Goal: Task Accomplishment & Management: Manage account settings

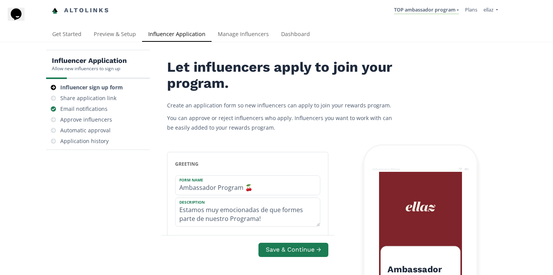
click at [271, 18] on nav "Altolinks TOP ambassador program KINEDU MACRO INFLUENCERS (prog ventas) Ambassa…" at bounding box center [276, 10] width 449 height 21
click at [292, 36] on link "Dashboard" at bounding box center [295, 34] width 41 height 15
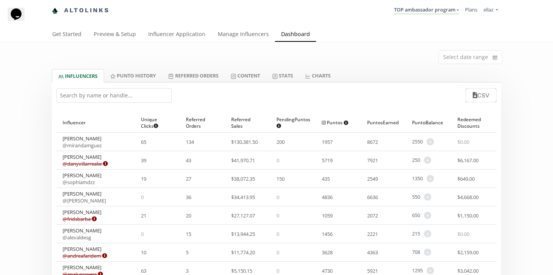
drag, startPoint x: 116, startPoint y: 202, endPoint x: 55, endPoint y: 202, distance: 60.3
copy div "Miranda @ mirandamguez 65 134 $ 130,381.50 200 1957 8672 2550 + Adjust punto ba…"
click at [123, 199] on div "Fernanda @ fernanda_samano" at bounding box center [95, 197] width 78 height 18
drag, startPoint x: 118, startPoint y: 202, endPoint x: 61, endPoint y: 200, distance: 56.9
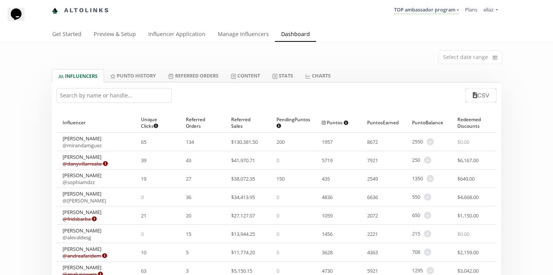
click at [61, 200] on div "Fernanda @ fernanda_samano" at bounding box center [95, 197] width 78 height 18
copy link "@ fernanda_samano"
click at [234, 35] on link "Manage Influencers" at bounding box center [243, 34] width 63 height 15
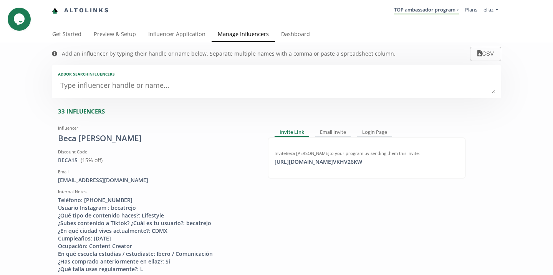
click at [133, 86] on textarea at bounding box center [276, 85] width 437 height 15
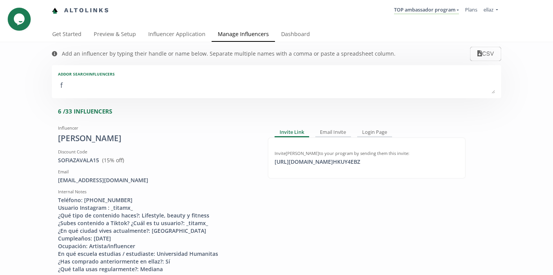
type textarea "fe"
type input "fe"
type input "FE"
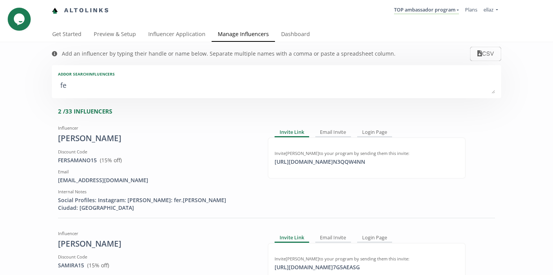
type textarea "fer"
type input "fer"
type input "FER"
type textarea "fer"
drag, startPoint x: 136, startPoint y: 181, endPoint x: 52, endPoint y: 179, distance: 84.1
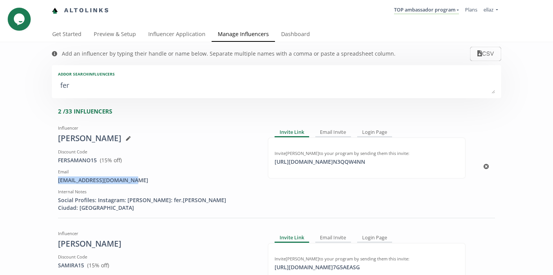
click at [52, 179] on div "Influencer Fernanda Discount Code FERSAMANO15 View in Shopify Admin ( 15 % off)…" at bounding box center [157, 167] width 210 height 90
copy div "samanovaldesfer@gmail.com"
click at [406, 6] on link "TOP ambassador program" at bounding box center [426, 10] width 65 height 8
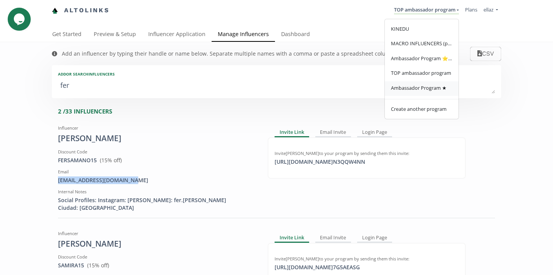
click at [417, 93] on link "Ambassador Program ★" at bounding box center [422, 88] width 74 height 15
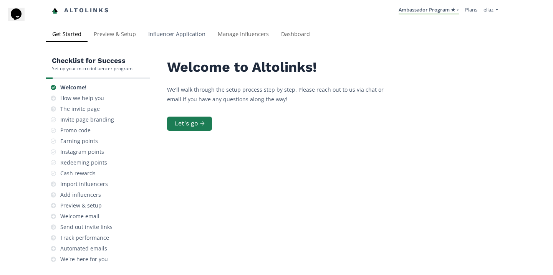
click at [177, 35] on link "Influencer Application" at bounding box center [177, 34] width 70 height 15
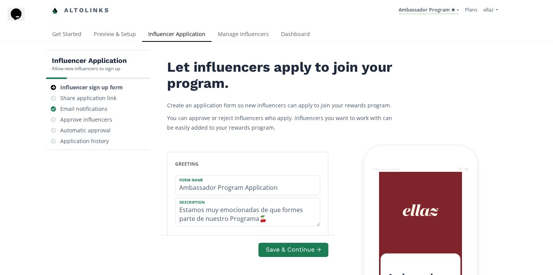
click at [233, 29] on link "Manage Influencers" at bounding box center [243, 34] width 63 height 15
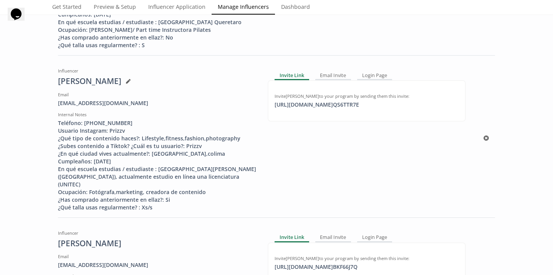
scroll to position [597, 0]
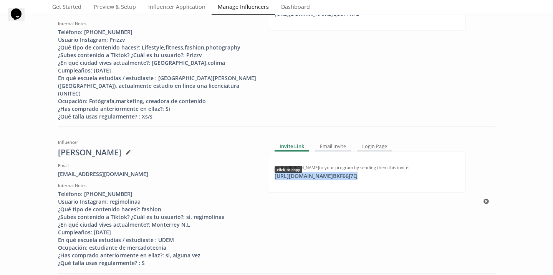
click at [304, 172] on div "https://app.altolinks.com/invite/ BKF66J7Q click to copy" at bounding box center [316, 176] width 92 height 8
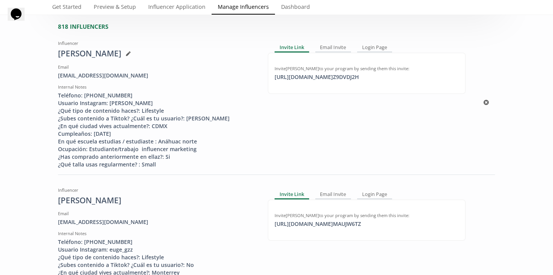
scroll to position [58, 0]
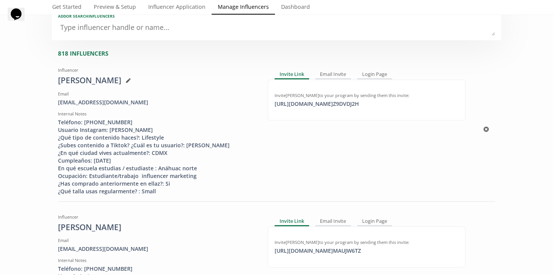
click at [304, 111] on div "Invite Michelle Amkie to your program by sending them this invite: https://app.…" at bounding box center [367, 99] width 198 height 41
click at [305, 107] on div "https://app.altolinks.com/invite/ Z9DVDJ2H click to copy" at bounding box center [317, 104] width 94 height 8
copy div "https://app."
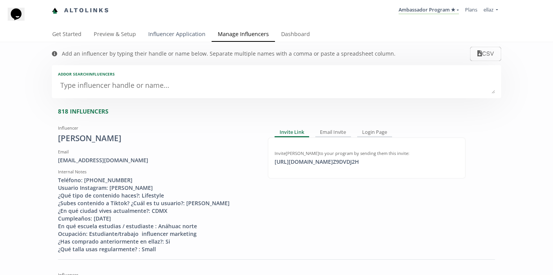
click at [180, 37] on link "Influencer Application" at bounding box center [177, 34] width 70 height 15
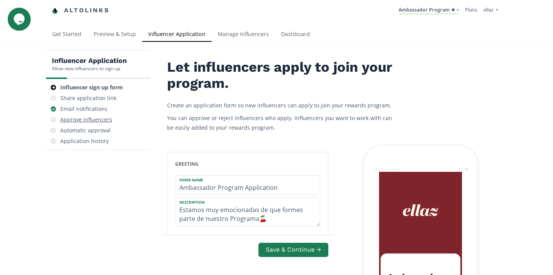
click at [100, 119] on div "Approve influencers" at bounding box center [86, 120] width 52 height 8
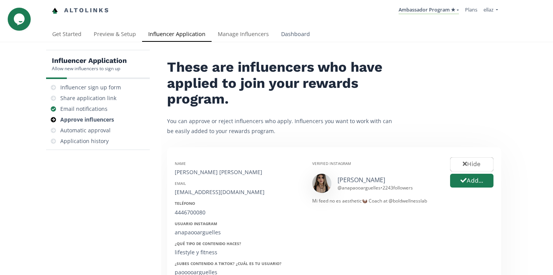
click at [293, 35] on link "Dashboard" at bounding box center [295, 34] width 41 height 15
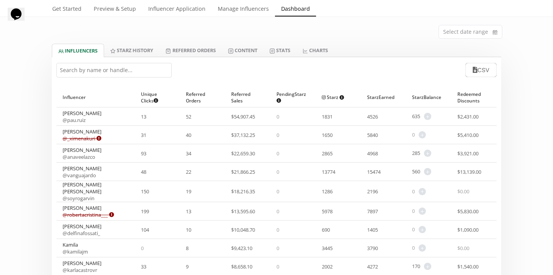
scroll to position [1, 0]
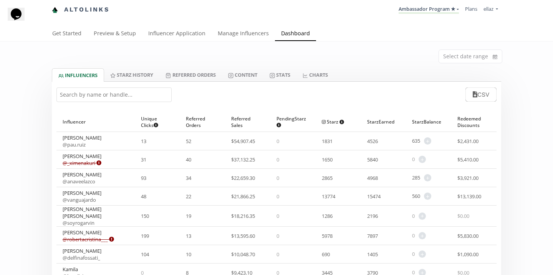
click at [255, 65] on div "Select date range" at bounding box center [276, 54] width 461 height 27
click at [255, 79] on link "Content" at bounding box center [242, 74] width 41 height 13
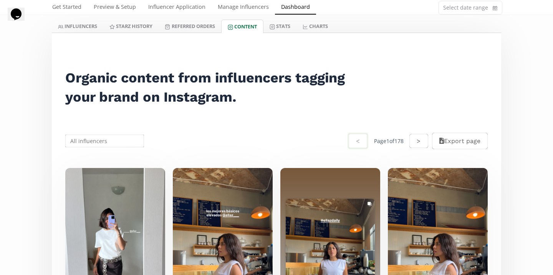
scroll to position [38, 0]
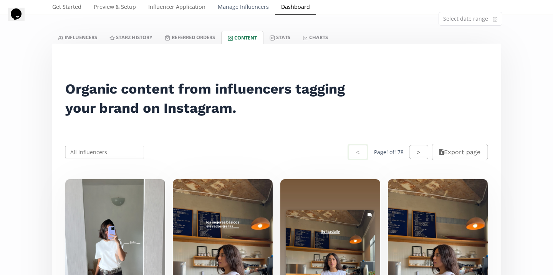
click at [232, 10] on link "Manage Influencers" at bounding box center [243, 7] width 63 height 15
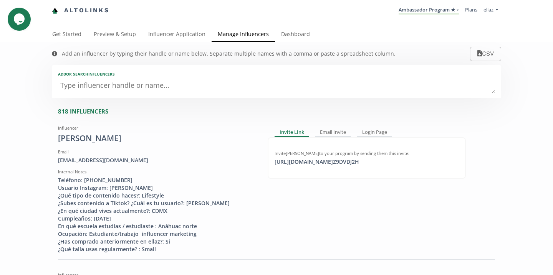
click at [114, 83] on textarea at bounding box center [276, 85] width 437 height 15
paste textarea "valee_nava@hotmail.com"
type textarea "valee_nava@hotmail.com"
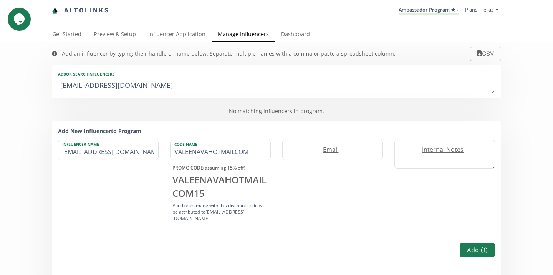
click at [120, 86] on textarea "valee_nava@hotmail.com" at bounding box center [276, 85] width 437 height 15
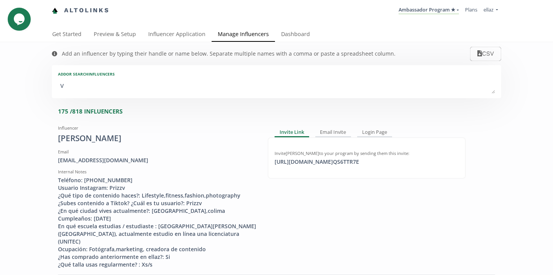
type textarea "va"
type input "va"
type input "VA"
type textarea "val"
type input "val"
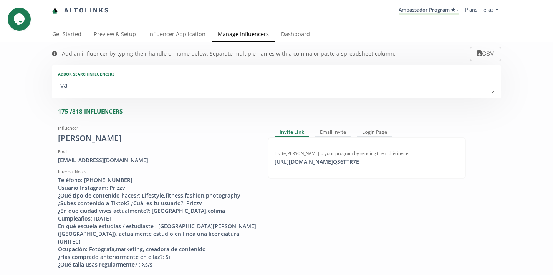
type input "VAL"
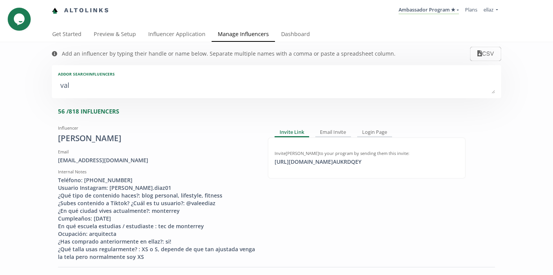
type textarea "vale"
type input "vale"
type input "VALE"
type textarea "valer"
type input "valer"
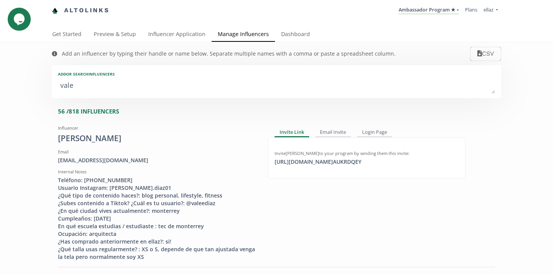
type input "VALER"
type textarea "valeri"
type input "valeri"
type input "VALERI"
type textarea "valeria"
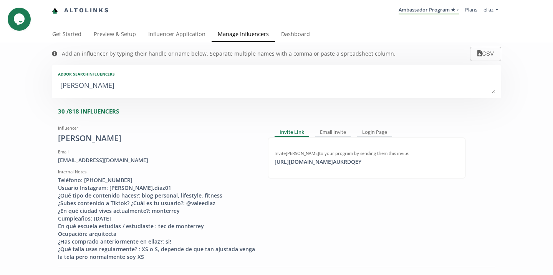
type input "valeria"
type input "VALERIA"
type textarea "valeria n"
type input "valeria n"
type textarea "valeria na"
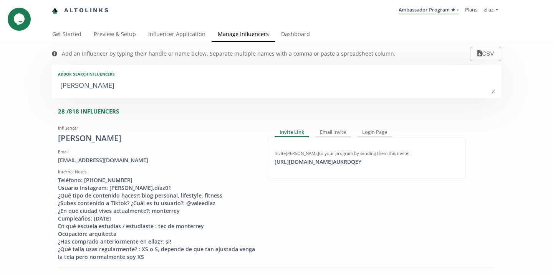
type input "valeria na"
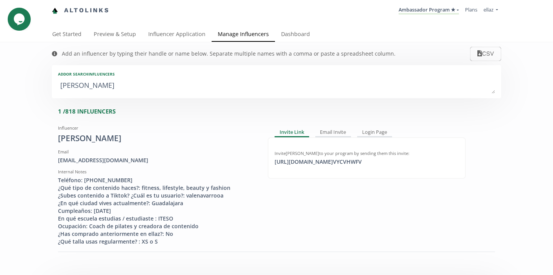
type textarea "valeria nav"
type input "valeria nav"
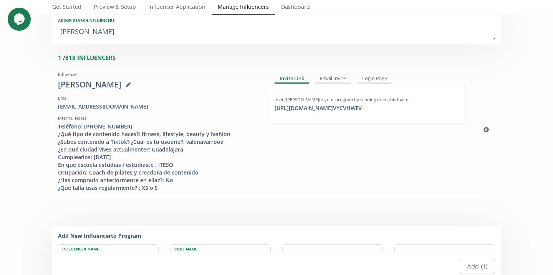
scroll to position [48, 0]
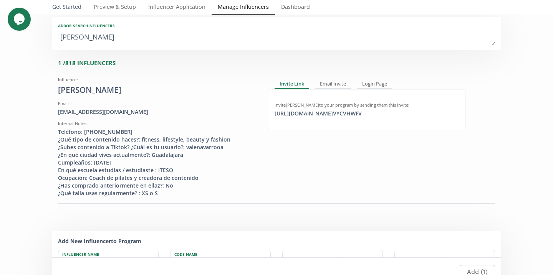
type textarea "valeria nav"
click at [285, 15] on div "Add an influencer by typing their handle or name below. Separate multiple names…" at bounding box center [223, 5] width 359 height 23
click at [287, 9] on link "Dashboard" at bounding box center [295, 7] width 41 height 15
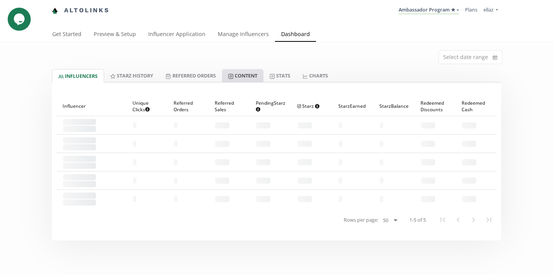
click at [250, 76] on link "Content" at bounding box center [242, 75] width 41 height 13
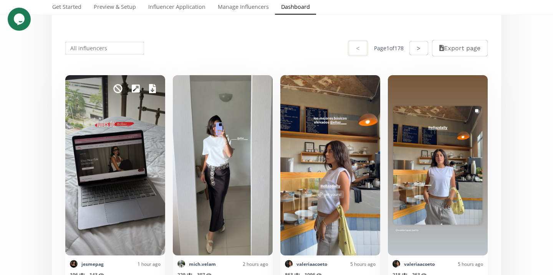
scroll to position [76, 0]
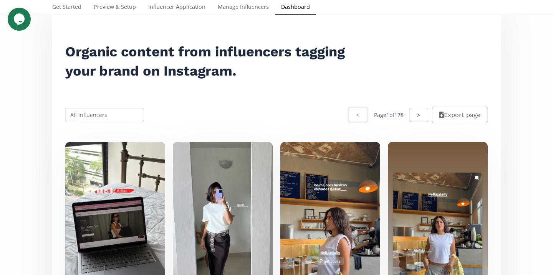
click at [116, 115] on input "text" at bounding box center [104, 115] width 81 height 15
click at [114, 148] on div "Daniela Carrillo Garza" at bounding box center [105, 144] width 78 height 14
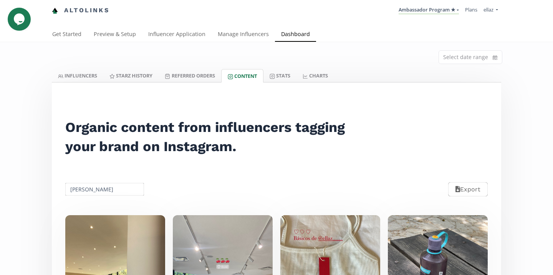
scroll to position [219, 0]
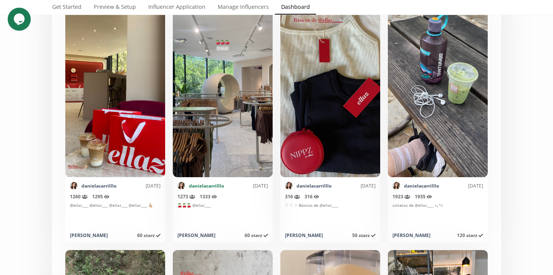
click at [205, 187] on link "danielacarrilllo" at bounding box center [206, 186] width 35 height 7
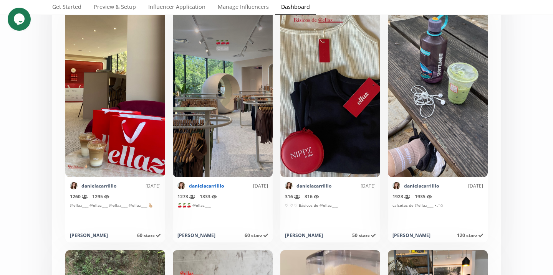
scroll to position [0, 0]
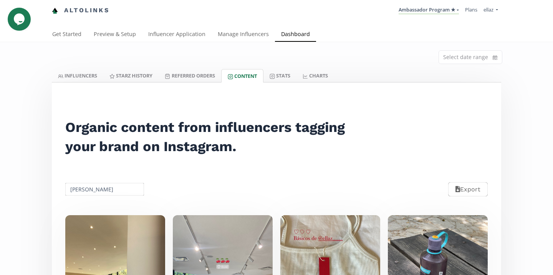
click at [123, 188] on input "Daniela Carrillo Garza" at bounding box center [104, 189] width 81 height 15
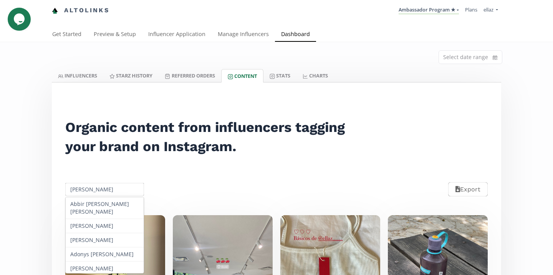
click at [123, 188] on input "Daniela Carrillo Garza" at bounding box center [104, 189] width 81 height 15
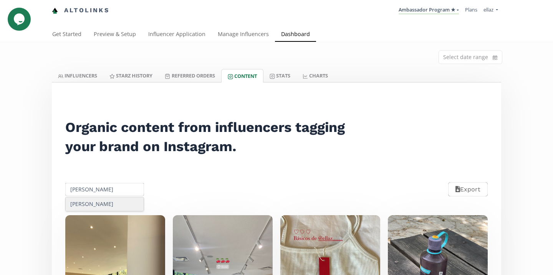
click at [118, 204] on div "Ilse Arteaga" at bounding box center [105, 204] width 78 height 14
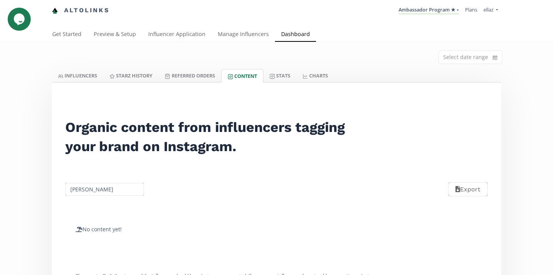
click at [100, 203] on div "Ilse Arteaga Export" at bounding box center [276, 189] width 440 height 34
click at [100, 195] on input "Ilse Arteaga" at bounding box center [104, 189] width 81 height 15
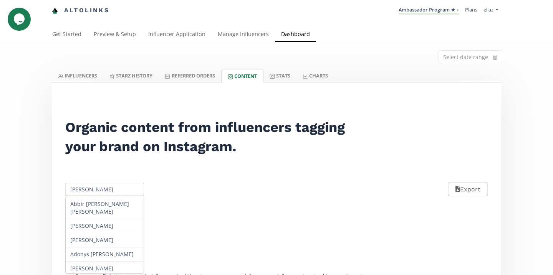
click at [100, 195] on input "Ilse Arteaga" at bounding box center [104, 189] width 81 height 15
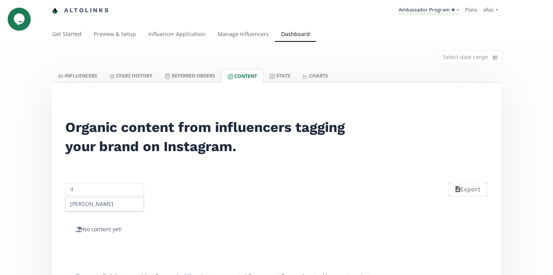
type input "i"
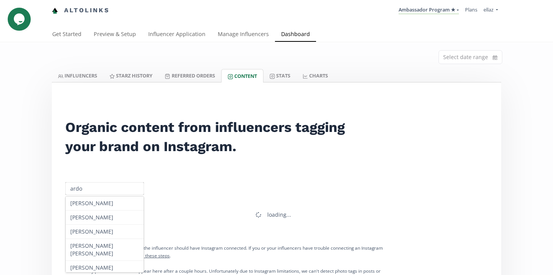
click at [79, 187] on input "ardo" at bounding box center [104, 188] width 81 height 15
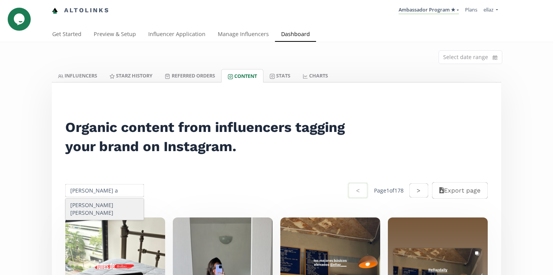
click at [91, 208] on div "Isela Aldonza Delgado" at bounding box center [105, 210] width 78 height 22
type input "Isela Aldonza Delgado"
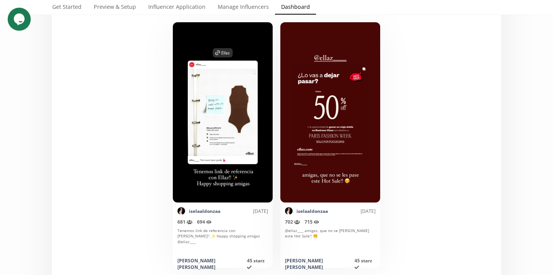
scroll to position [200, 0]
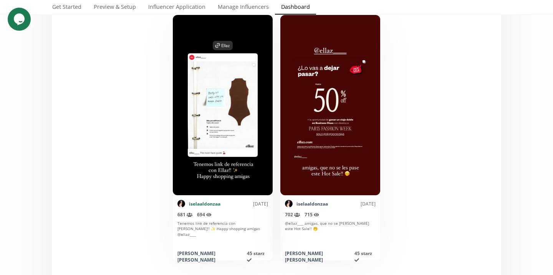
click at [191, 204] on link "iselaaldonzaa" at bounding box center [204, 204] width 31 height 7
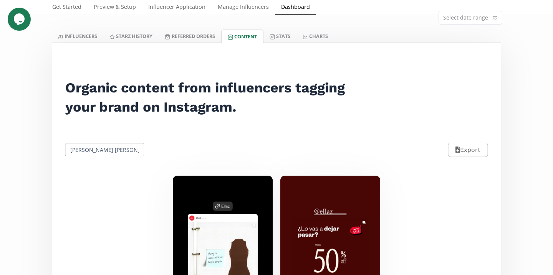
scroll to position [21, 0]
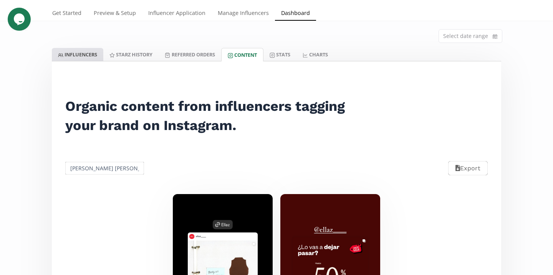
click at [96, 58] on link "INFLUENCERS" at bounding box center [77, 54] width 51 height 13
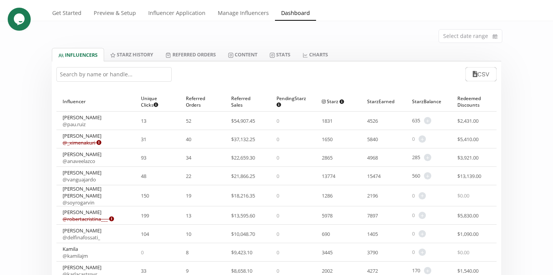
click at [150, 70] on input "text" at bounding box center [113, 74] width 115 height 15
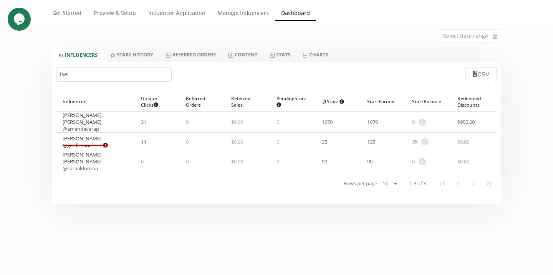
click at [99, 77] on input "isel" at bounding box center [113, 74] width 115 height 15
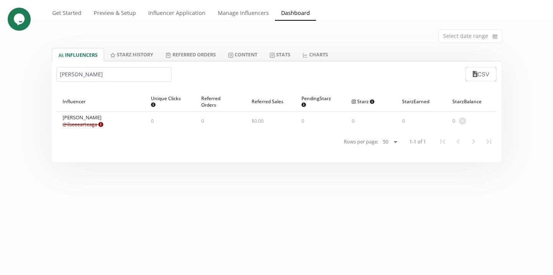
click at [128, 68] on input "ilse" at bounding box center [113, 74] width 115 height 15
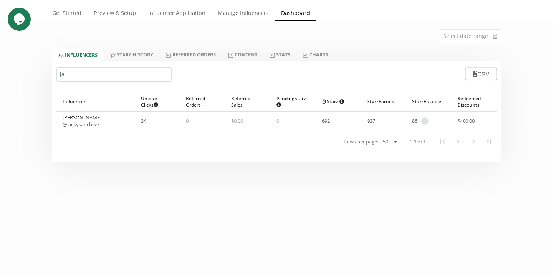
type input "j"
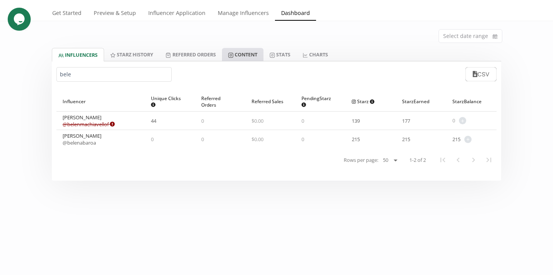
type input "bele"
click at [237, 57] on link "Content" at bounding box center [242, 54] width 41 height 13
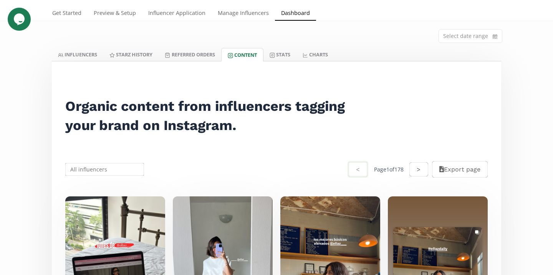
click at [98, 179] on div "< Page 1 of 178 > Export page" at bounding box center [276, 169] width 440 height 36
click at [98, 168] on input "text" at bounding box center [104, 169] width 81 height 15
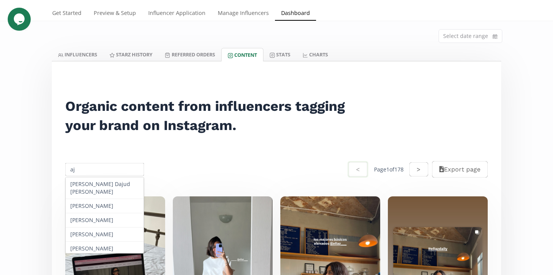
type input "a"
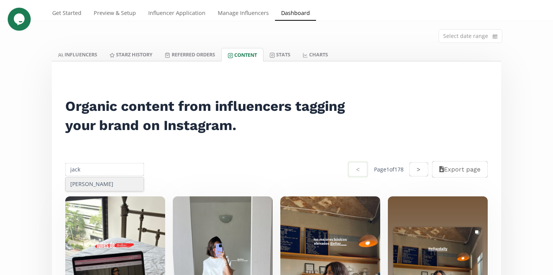
click at [117, 185] on div "Jackelin Sanchez" at bounding box center [105, 184] width 78 height 14
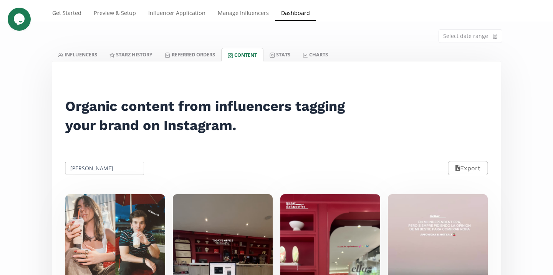
click at [97, 171] on input "Jackelin Sanchez" at bounding box center [104, 168] width 81 height 15
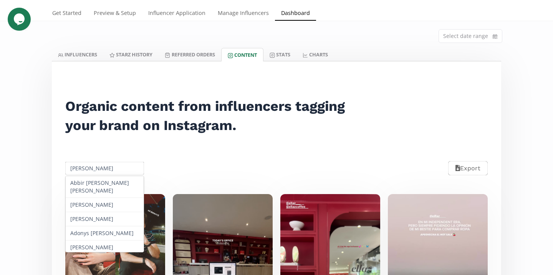
click at [97, 171] on input "Jackelin Sanchez" at bounding box center [104, 168] width 81 height 15
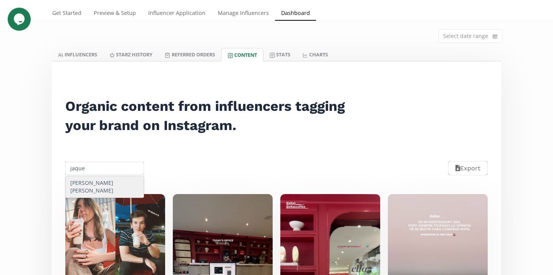
click at [108, 180] on div "Jaqueline Belén Flores González" at bounding box center [105, 187] width 78 height 22
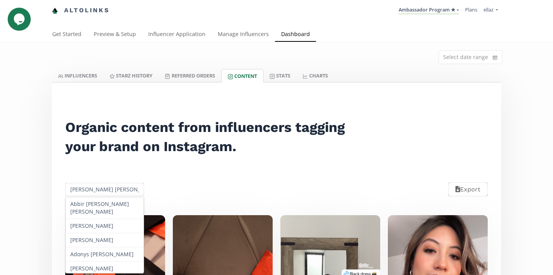
click at [115, 185] on input "Jaqueline Belén Flores González" at bounding box center [104, 189] width 81 height 15
type input "a"
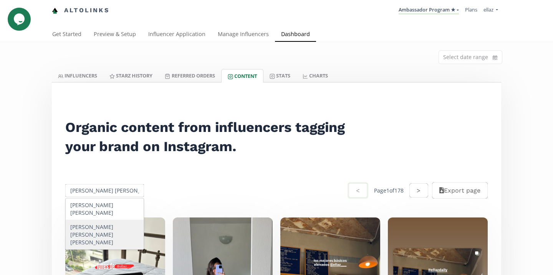
click at [113, 221] on div "María José Guerra Leal" at bounding box center [105, 234] width 78 height 29
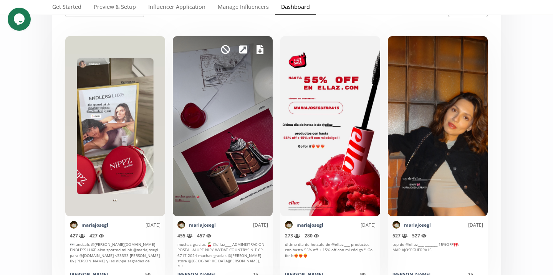
scroll to position [180, 0]
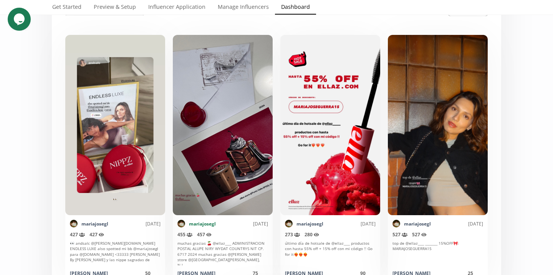
click at [201, 224] on link "mariajosegl" at bounding box center [202, 224] width 27 height 7
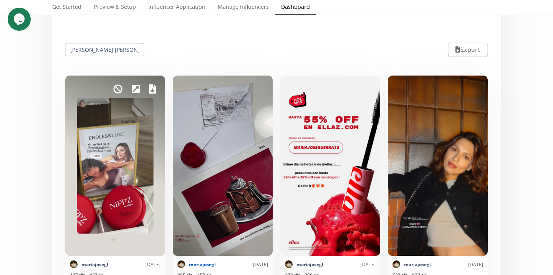
scroll to position [0, 0]
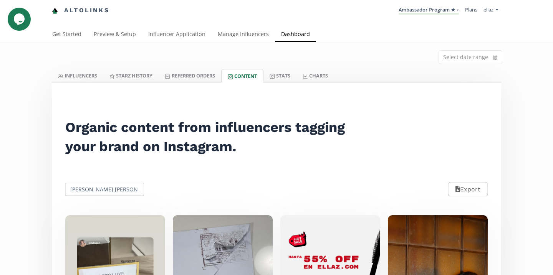
click at [102, 189] on input "María José Guerra Leal" at bounding box center [104, 189] width 81 height 15
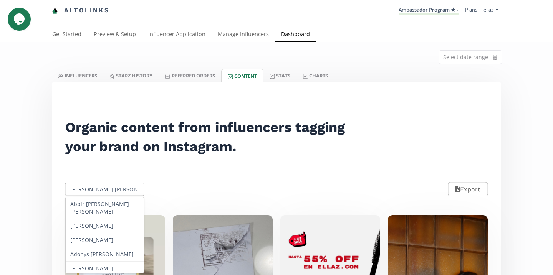
click at [102, 189] on input "María José Guerra Leal" at bounding box center [104, 189] width 81 height 15
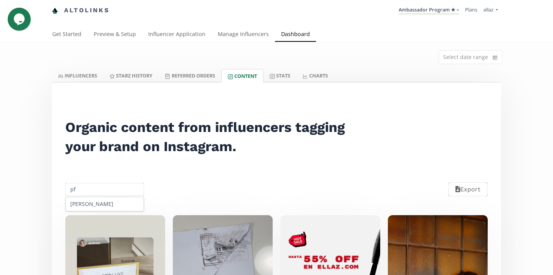
click at [116, 201] on div "Mariana Pfeffer" at bounding box center [105, 204] width 78 height 14
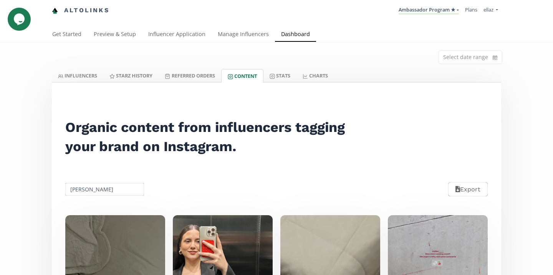
click at [105, 188] on input "Mariana Pfeffer" at bounding box center [104, 189] width 81 height 15
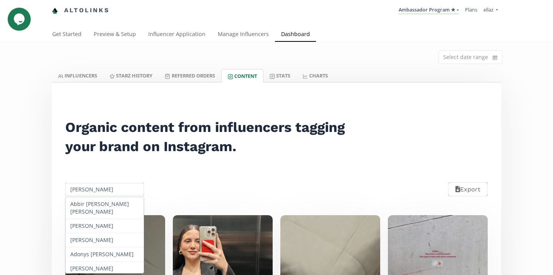
click at [105, 188] on input "Mariana Pfeffer" at bounding box center [104, 189] width 81 height 15
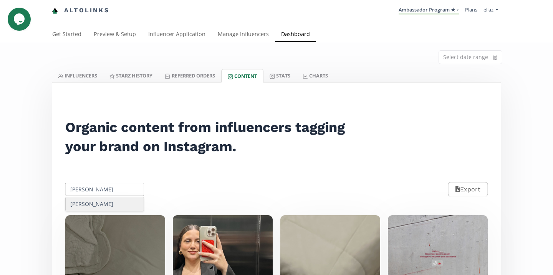
click at [112, 204] on div "Laura Renata Reynoso" at bounding box center [105, 204] width 78 height 14
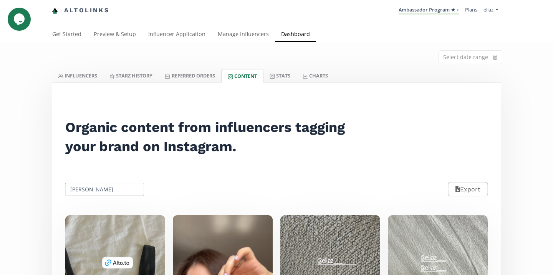
click at [106, 189] on input "Laura Renata Reynoso" at bounding box center [104, 189] width 81 height 15
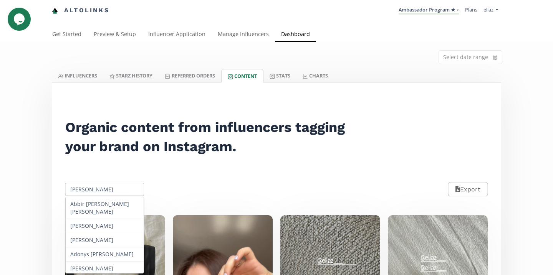
click at [106, 189] on input "Laura Renata Reynoso" at bounding box center [104, 189] width 81 height 15
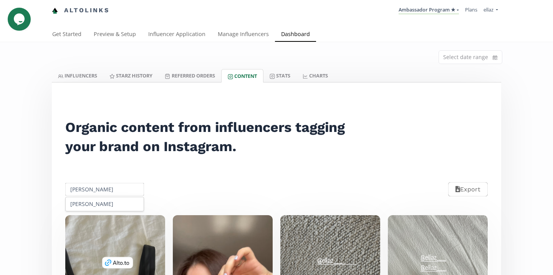
click at [112, 198] on div "Angelica Beltran" at bounding box center [105, 204] width 78 height 14
type input "Angelica Beltran"
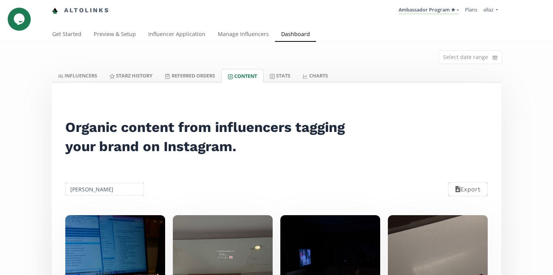
click at [85, 79] on link "INFLUENCERS" at bounding box center [77, 75] width 51 height 13
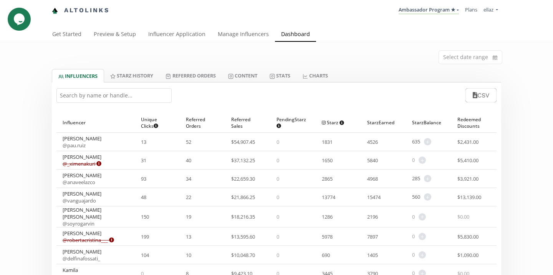
click at [114, 102] on input "text" at bounding box center [113, 95] width 115 height 15
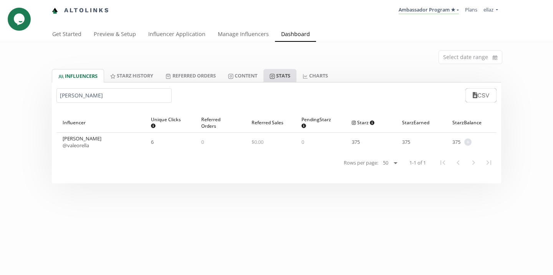
type input "orell"
click at [295, 75] on link "Stats" at bounding box center [279, 75] width 33 height 13
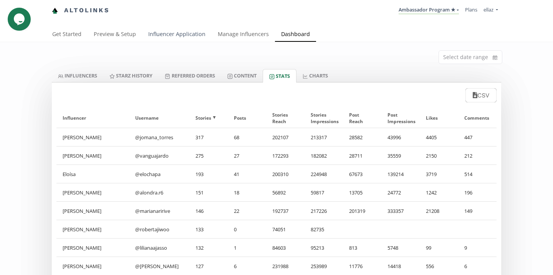
click at [174, 40] on link "Influencer Application" at bounding box center [177, 34] width 70 height 15
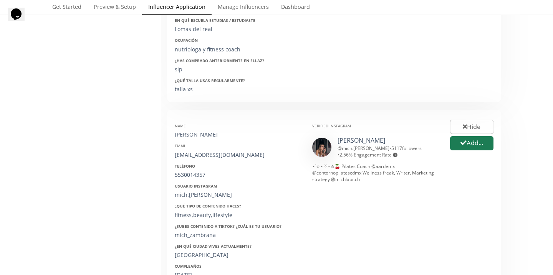
scroll to position [305, 0]
click at [348, 141] on link "[PERSON_NAME]" at bounding box center [362, 139] width 48 height 8
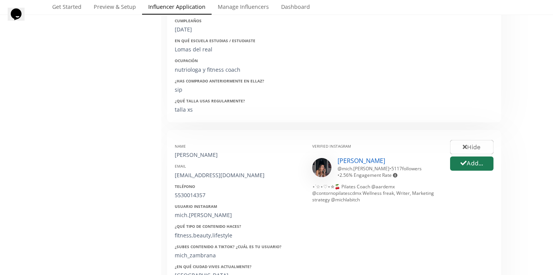
scroll to position [291, 0]
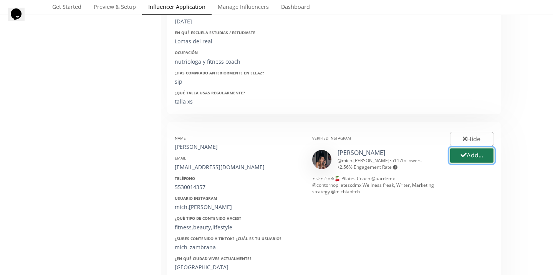
click at [471, 156] on button "Add..." at bounding box center [472, 155] width 46 height 17
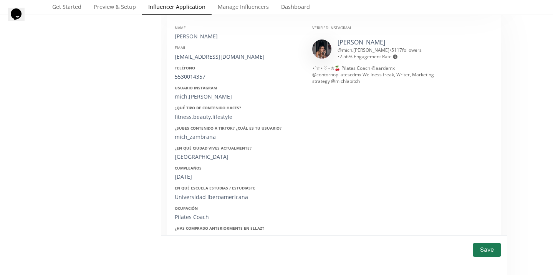
scroll to position [411, 0]
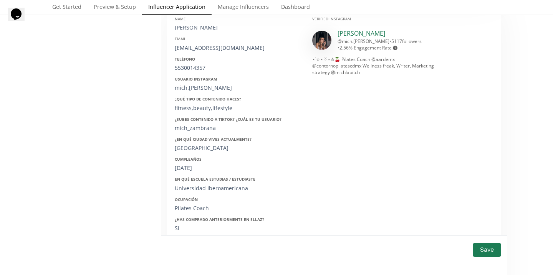
copy link "[PERSON_NAME]"
drag, startPoint x: 395, startPoint y: 38, endPoint x: 362, endPoint y: 37, distance: 33.0
click at [362, 37] on div "[PERSON_NAME] @ mich.[PERSON_NAME] • 5117 followers • 2.56 % Engagement Rate En…" at bounding box center [388, 40] width 101 height 22
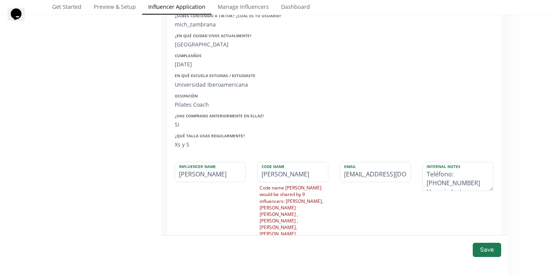
scroll to position [528, 0]
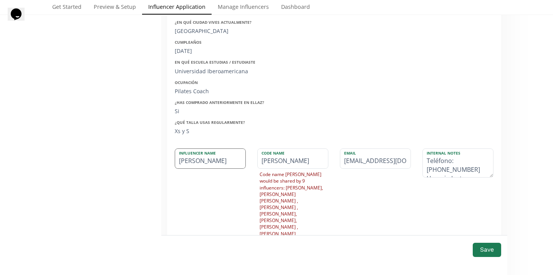
click at [217, 161] on input "[PERSON_NAME]" at bounding box center [210, 159] width 70 height 20
paste input "[PERSON_NAME]"
drag, startPoint x: 237, startPoint y: 163, endPoint x: 170, endPoint y: 163, distance: 66.8
click at [170, 163] on div "Influencer Name Michelle Zambrana" at bounding box center [210, 224] width 83 height 150
click at [205, 162] on input "Michelle Zambrana" at bounding box center [210, 159] width 70 height 20
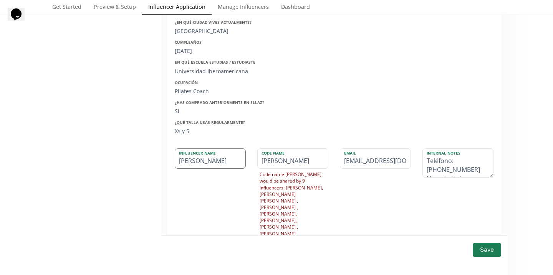
click at [197, 161] on input "[PERSON_NAME]" at bounding box center [210, 159] width 70 height 20
type input "[PERSON_NAME]"
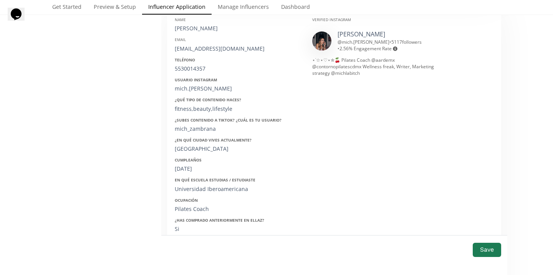
click at [208, 51] on div "[EMAIL_ADDRESS][DOMAIN_NAME]" at bounding box center [238, 49] width 126 height 8
copy div "[EMAIL_ADDRESS][DOMAIN_NAME]"
click at [194, 67] on div "5530014357" at bounding box center [238, 69] width 126 height 8
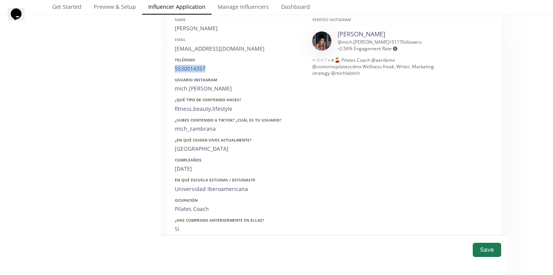
click at [194, 67] on div "5530014357" at bounding box center [238, 69] width 126 height 8
copy div "5530014357"
click at [183, 86] on div "mich.zambrana" at bounding box center [238, 89] width 126 height 8
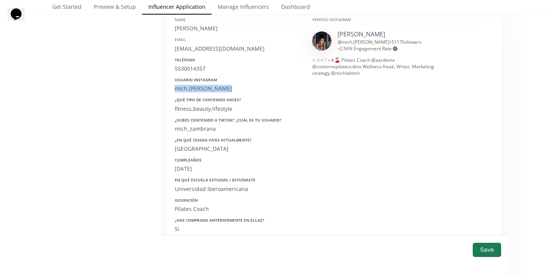
click at [183, 86] on div "mich.zambrana" at bounding box center [238, 89] width 126 height 8
copy div "mich.zambrana"
click at [187, 169] on div "18/11/2002" at bounding box center [238, 169] width 126 height 8
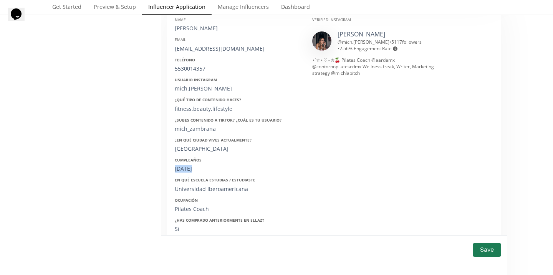
copy div "18/11/2002"
click at [482, 244] on button "Save" at bounding box center [487, 250] width 31 height 17
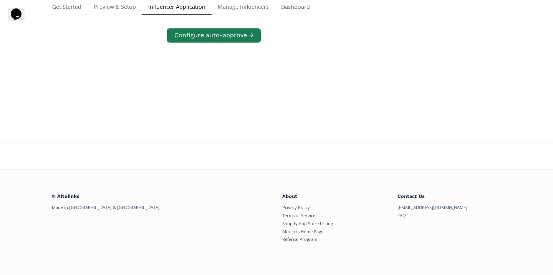
scroll to position [148, 0]
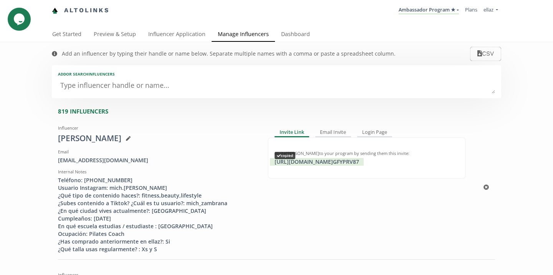
click at [327, 159] on div "[URL][DOMAIN_NAME] GFYPRV87 copied" at bounding box center [317, 162] width 94 height 8
